Goal: Task Accomplishment & Management: Manage account settings

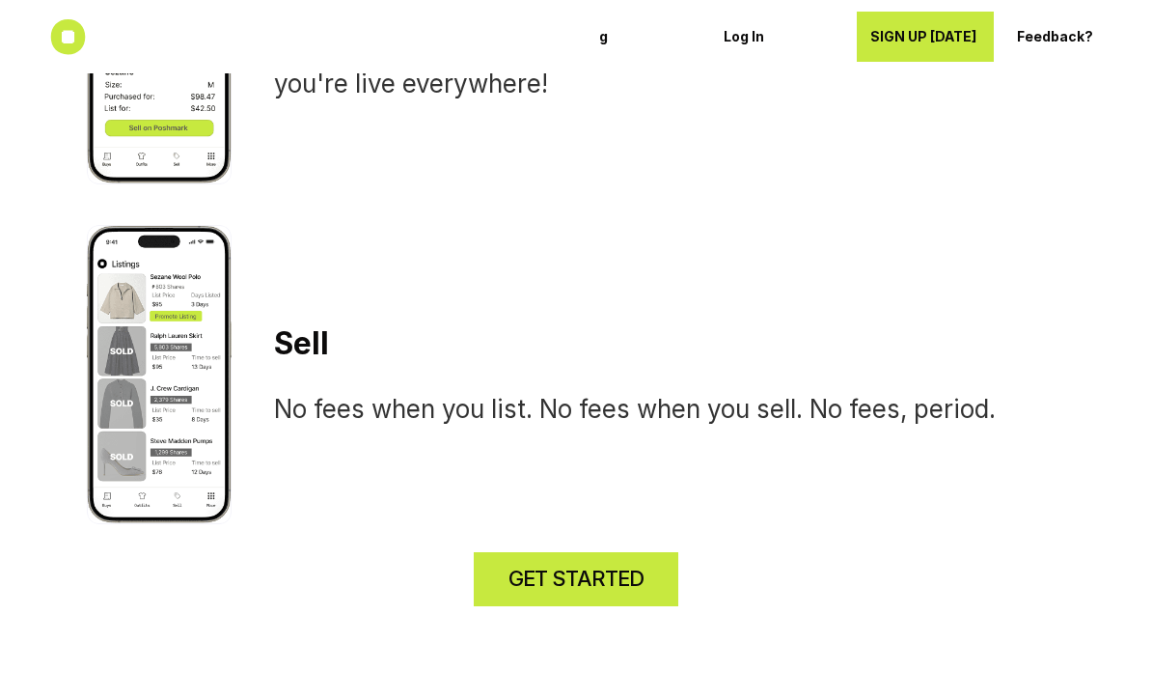
scroll to position [1950, 0]
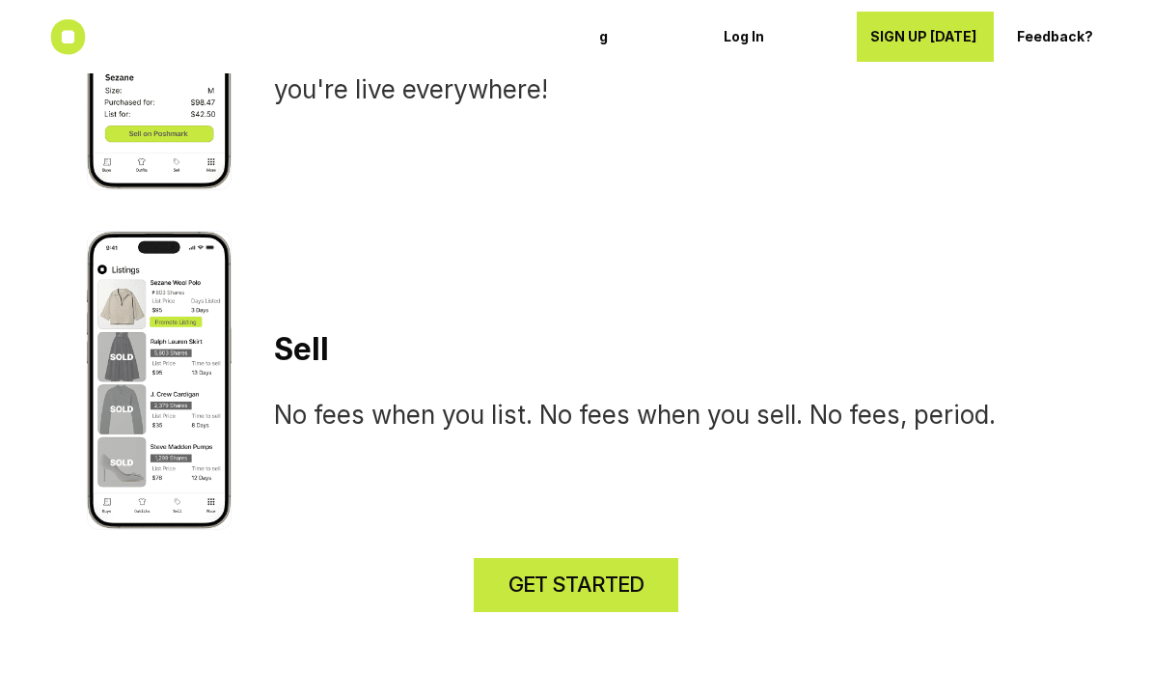
click at [862, 506] on div "Sell No fees when you list. No fees when you sell. No fees, period." at bounding box center [576, 380] width 979 height 299
click at [955, 38] on p "SIGN UP [DATE]" at bounding box center [925, 37] width 124 height 16
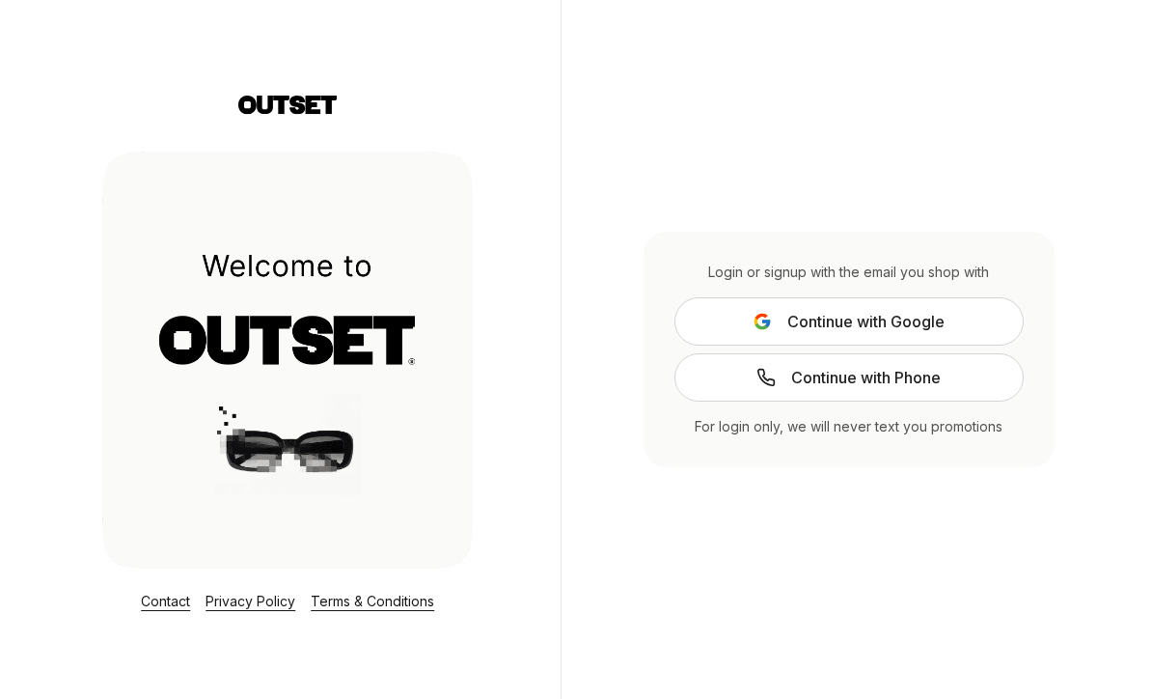
click at [971, 401] on link "Continue with Phone" at bounding box center [849, 377] width 349 height 48
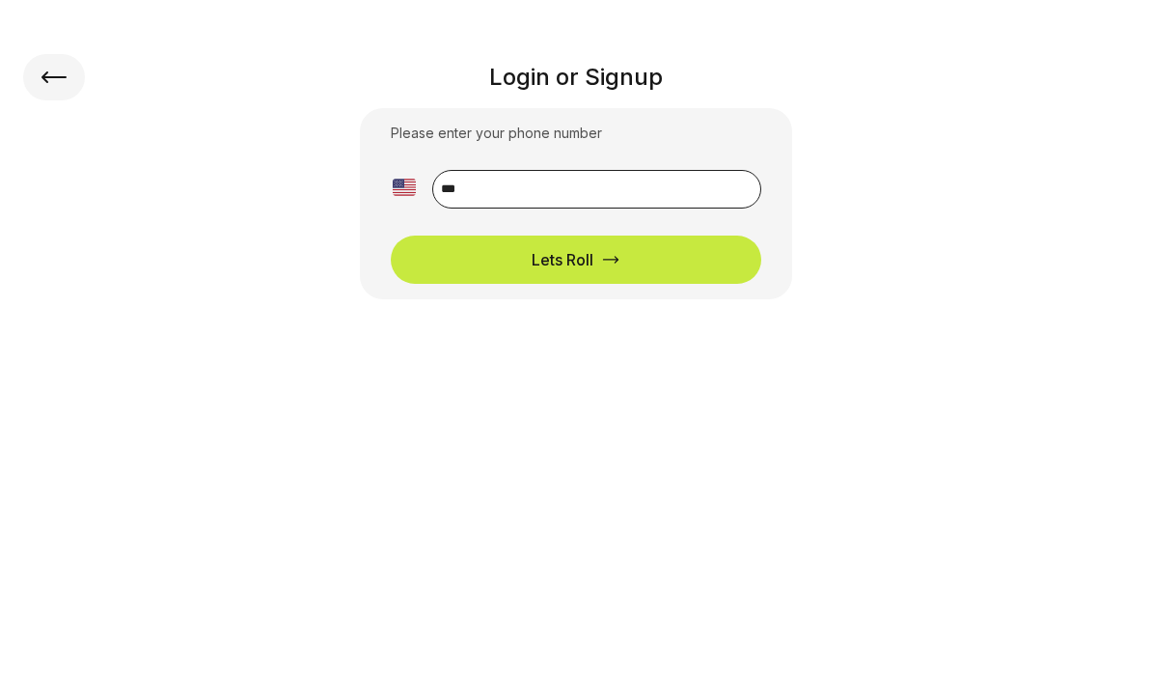
click at [632, 188] on input "**" at bounding box center [596, 189] width 329 height 39
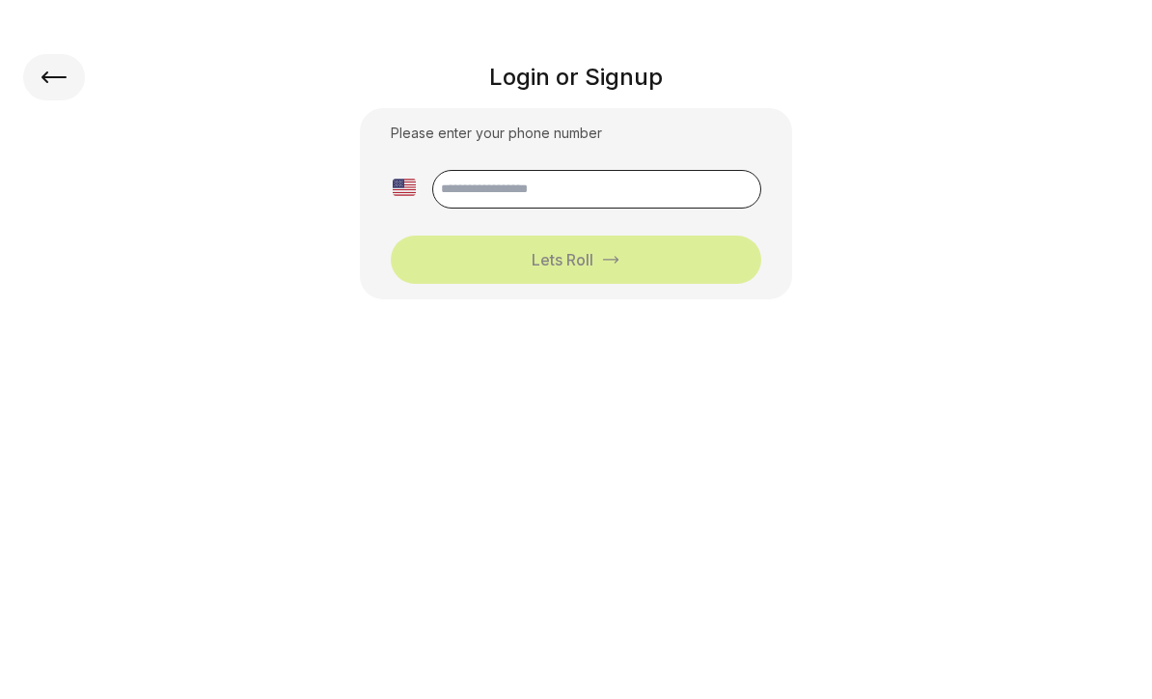
type input "**********"
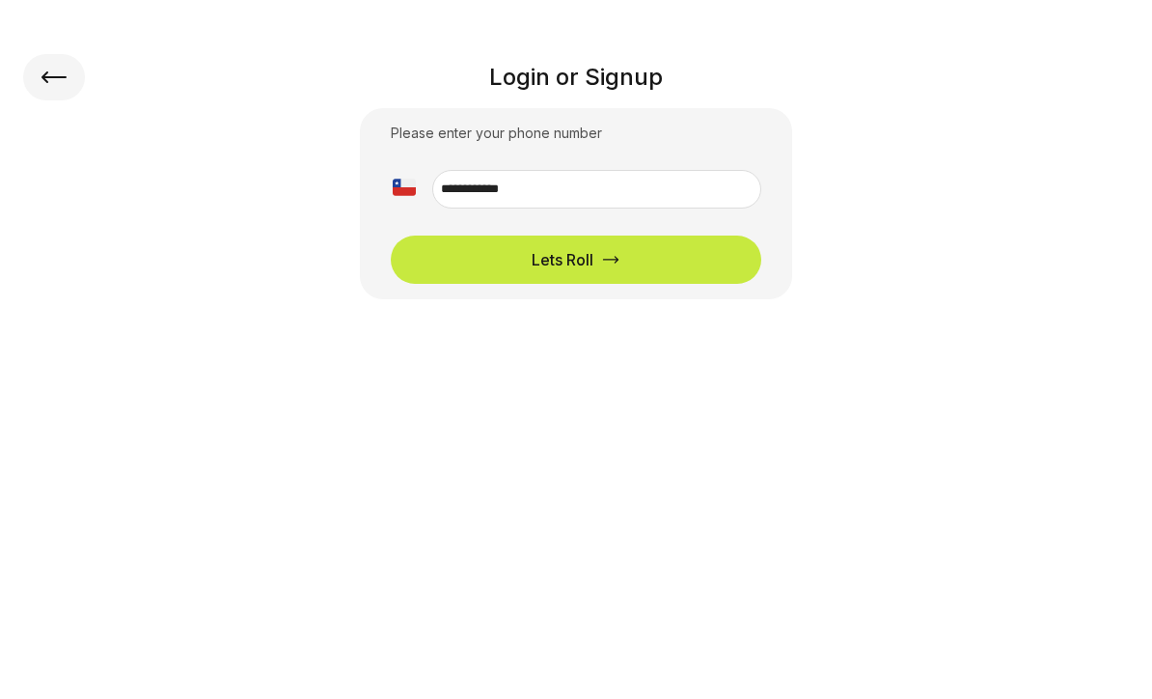
click at [610, 269] on div "Lets Roll" at bounding box center [576, 259] width 89 height 23
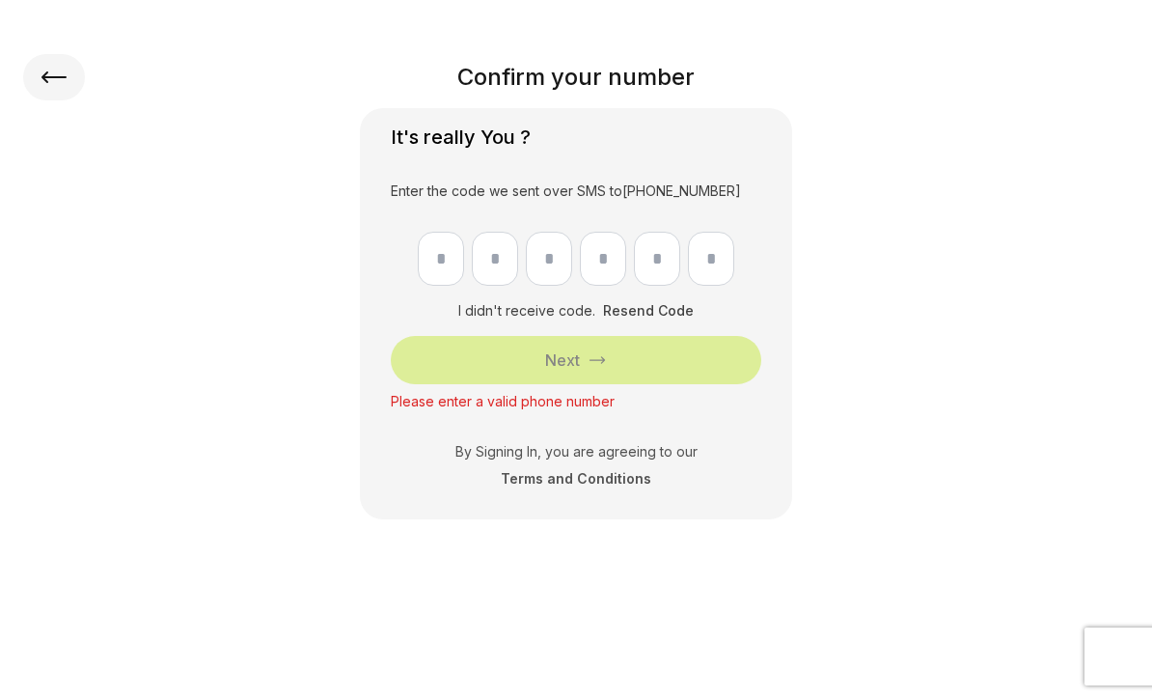
click at [46, 78] on icon at bounding box center [53, 77] width 25 height 12
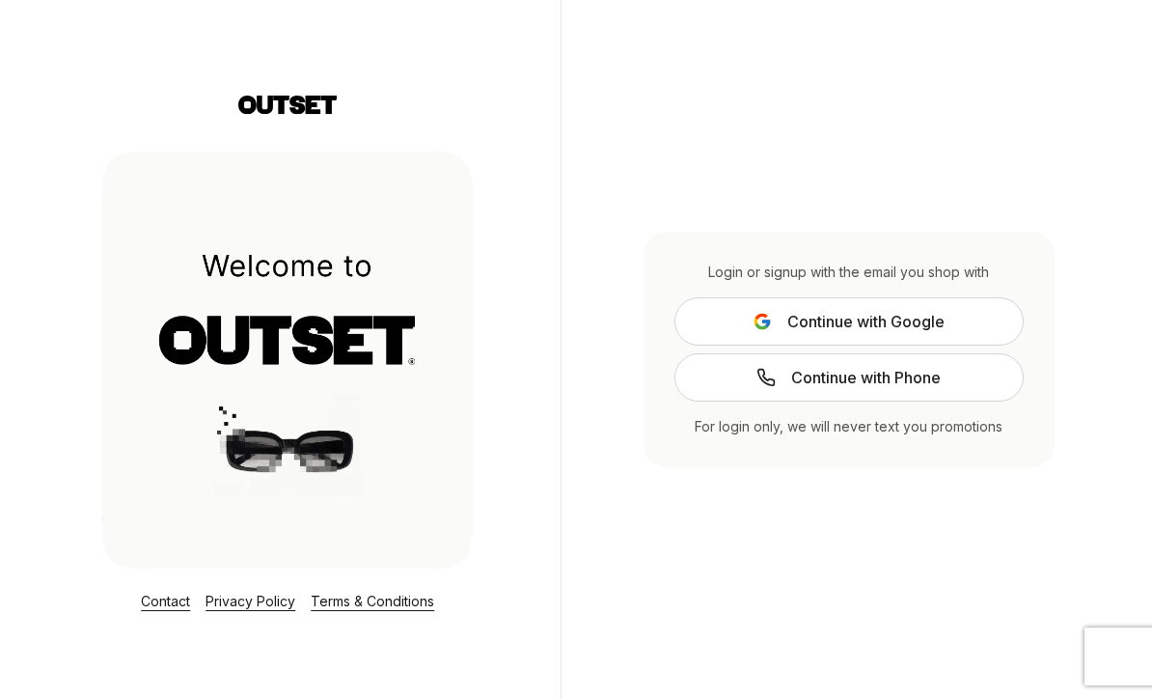
click at [938, 333] on span "Continue with Google" at bounding box center [865, 321] width 157 height 23
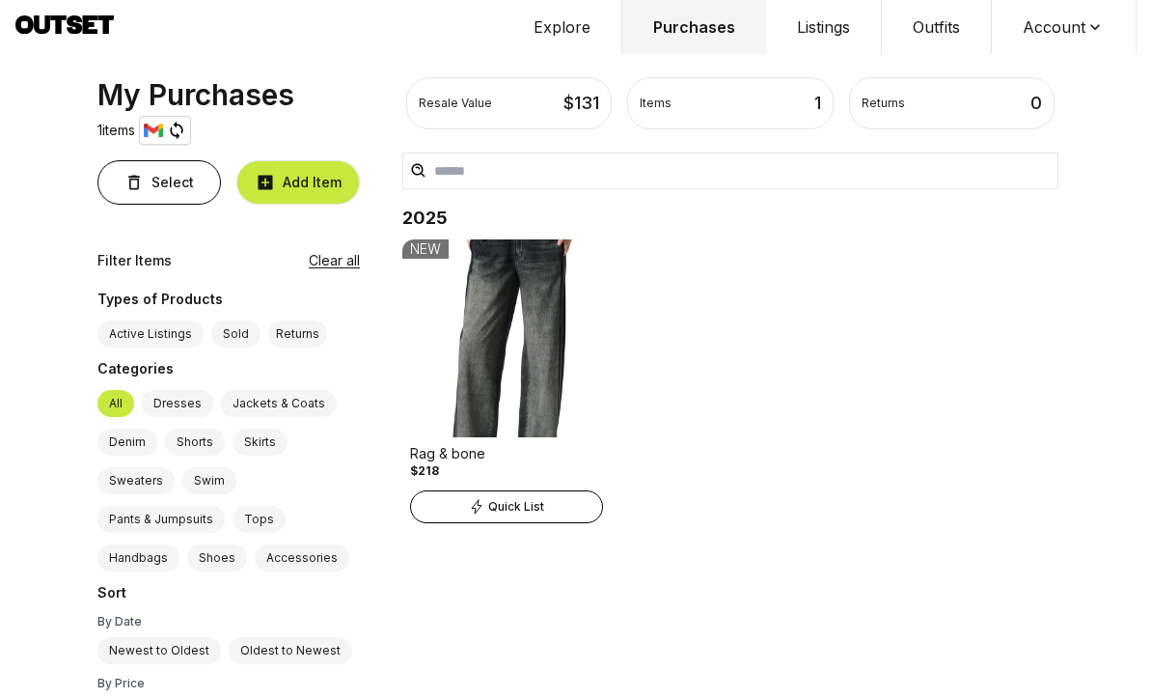
click at [844, 38] on button "Listings" at bounding box center [824, 27] width 116 height 54
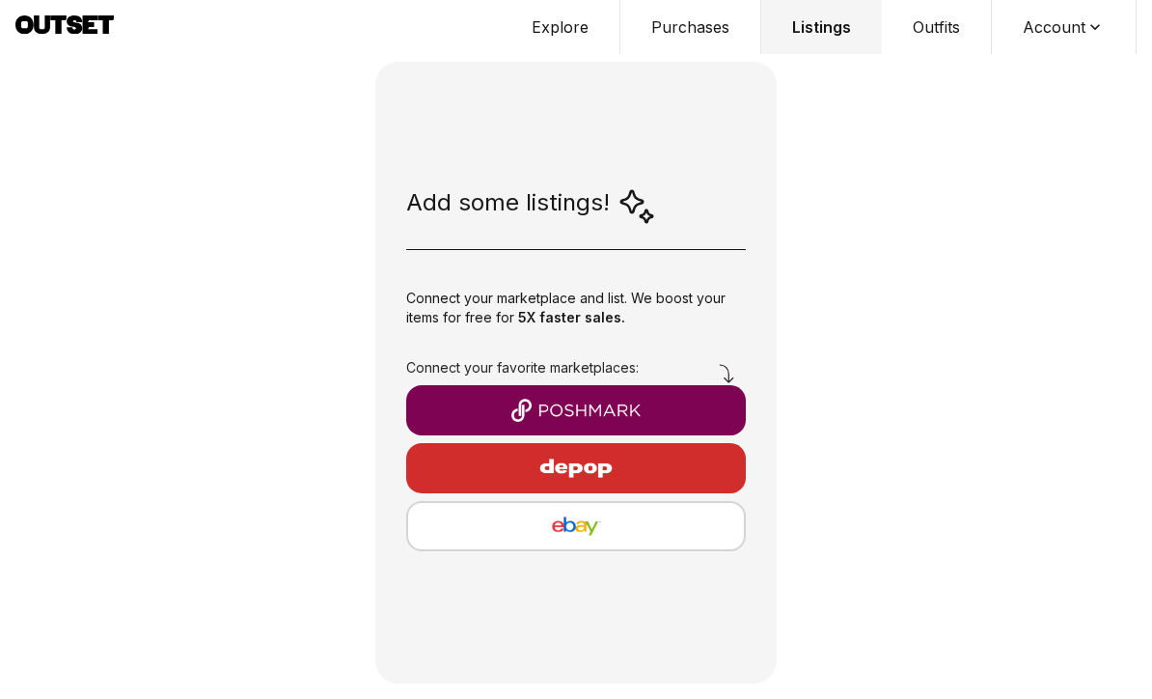
click at [690, 422] on img "button" at bounding box center [576, 410] width 309 height 23
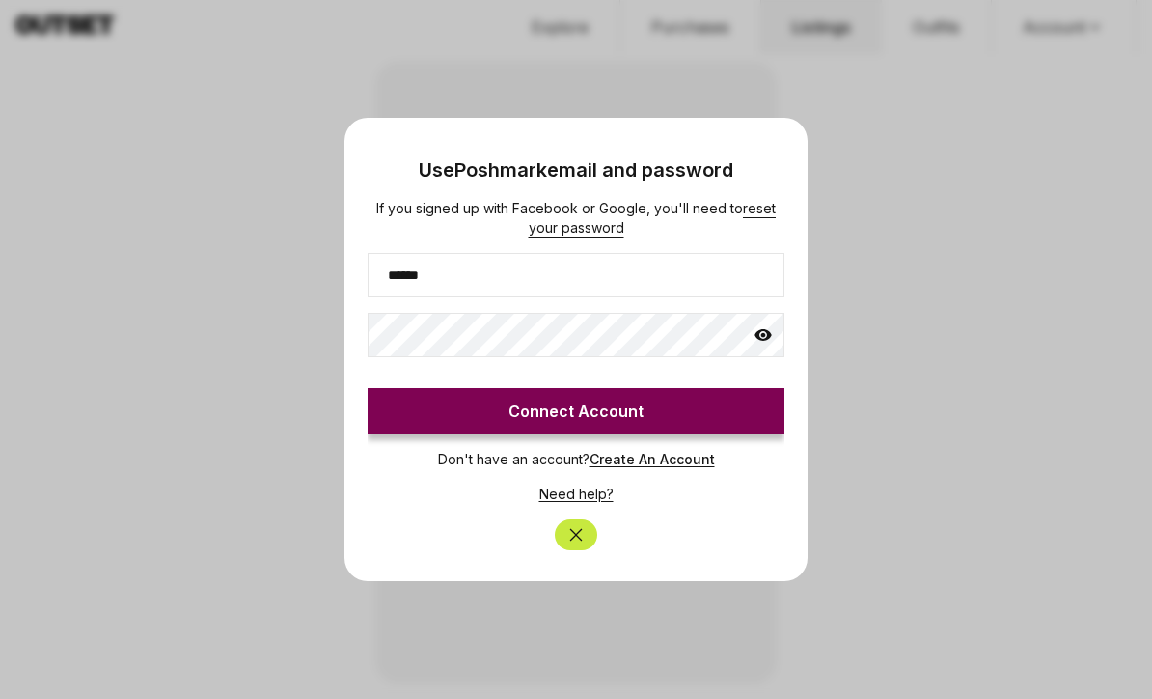
type input "******"
click at [641, 414] on button "Connect Account" at bounding box center [576, 411] width 417 height 46
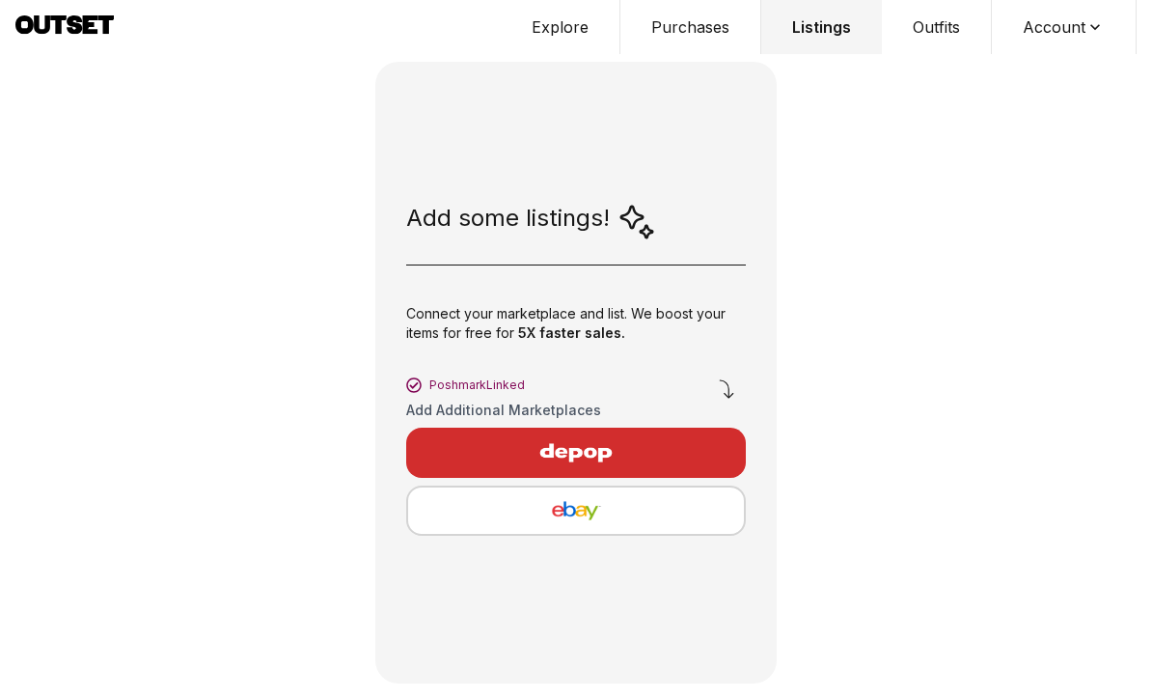
click at [1039, 50] on button "Account" at bounding box center [1064, 27] width 145 height 54
click at [588, 34] on button "Explore" at bounding box center [561, 27] width 120 height 54
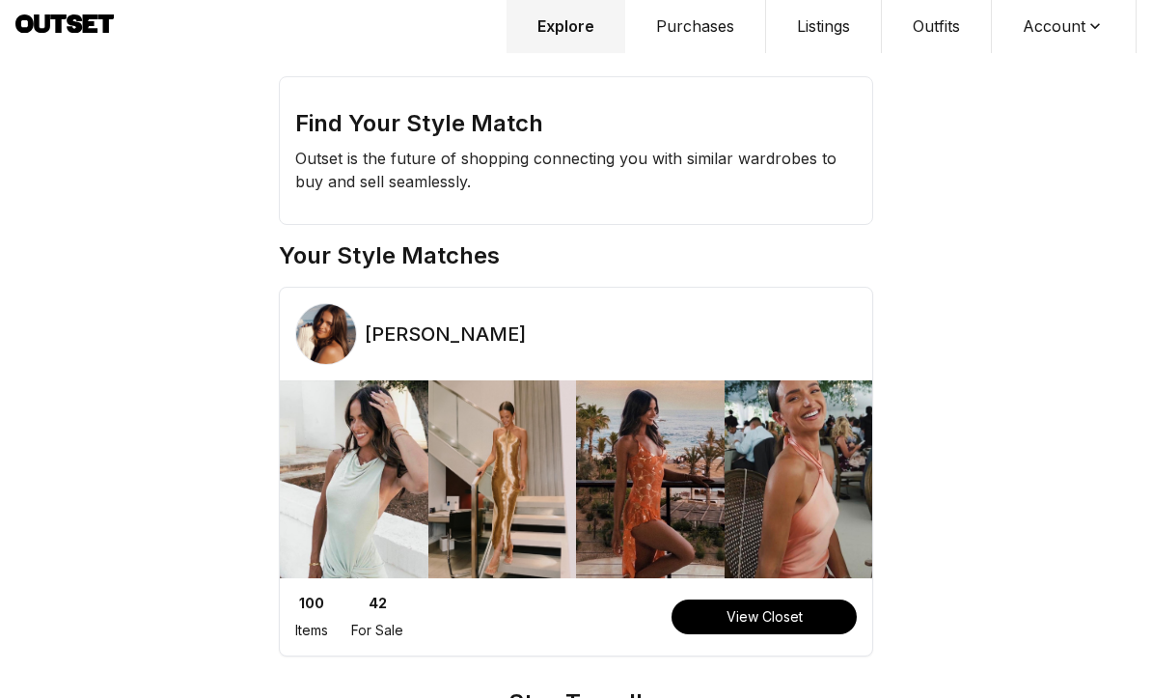
click at [1074, 36] on button "Account" at bounding box center [1064, 27] width 145 height 54
click at [1035, 110] on span "Sign out" at bounding box center [1052, 98] width 170 height 35
